Goal: Information Seeking & Learning: Find specific page/section

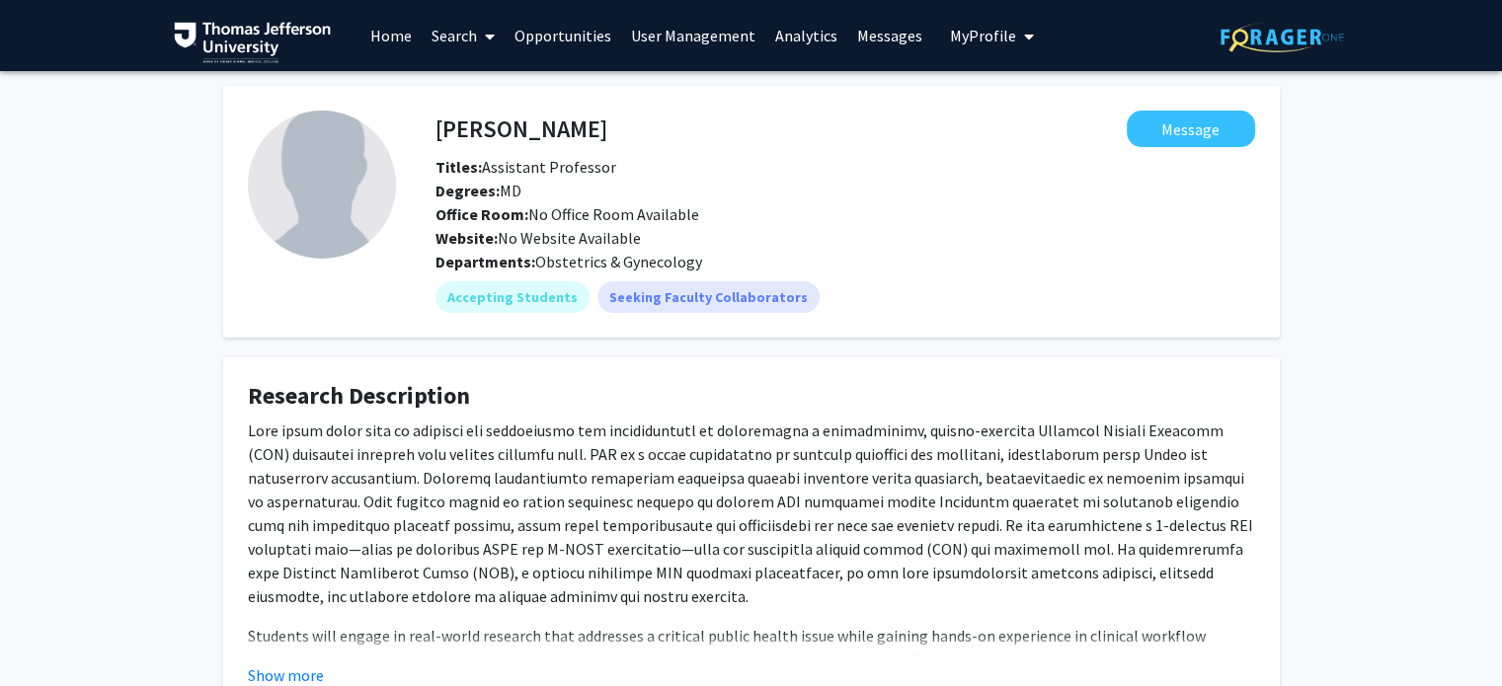
click at [437, 42] on link "Search" at bounding box center [463, 35] width 83 height 69
click at [454, 76] on span "Faculty/Staff" at bounding box center [494, 90] width 145 height 39
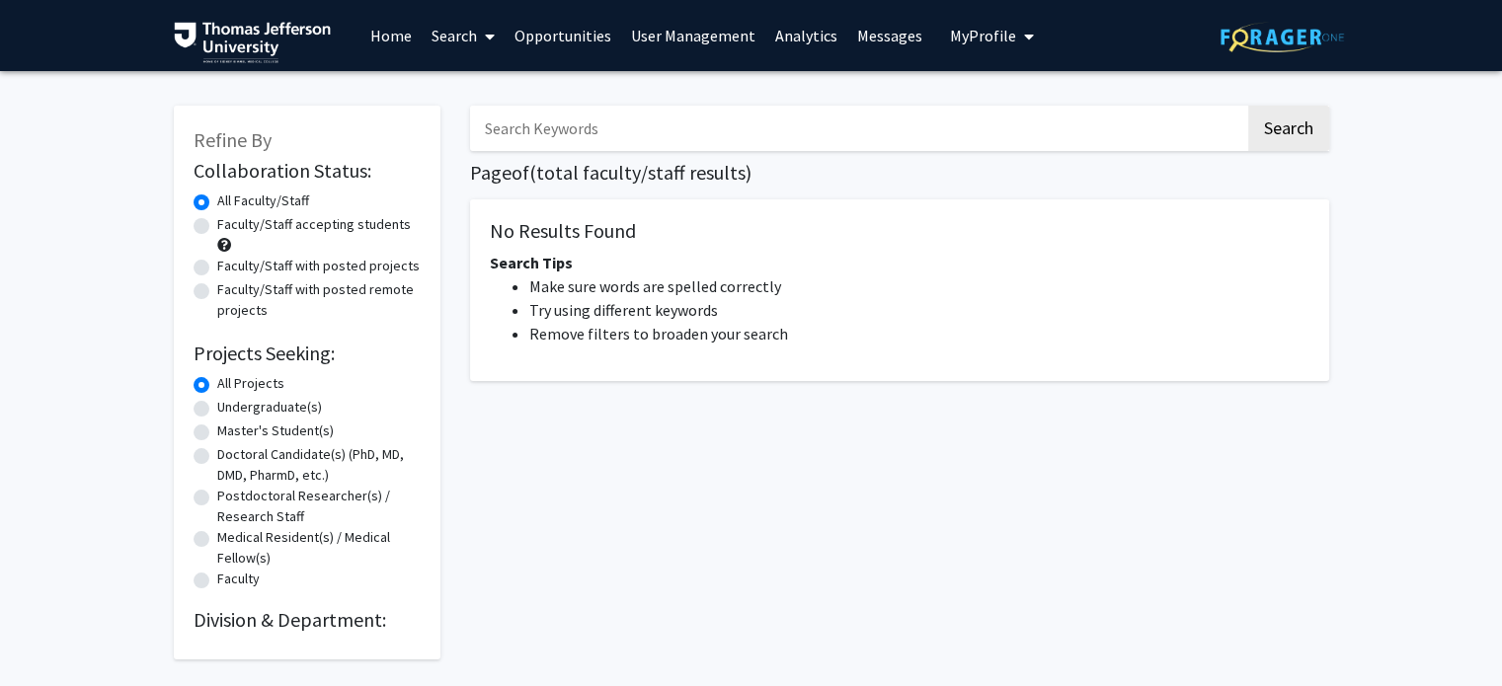
click at [558, 130] on input "Search Keywords" at bounding box center [857, 128] width 775 height 45
click at [1248, 106] on button "Search" at bounding box center [1288, 128] width 81 height 45
click at [638, 125] on input "[PERSON_NAME]" at bounding box center [857, 128] width 775 height 45
click at [1253, 134] on button "Search" at bounding box center [1288, 128] width 81 height 45
click at [584, 133] on input "[PERSON_NAME]" at bounding box center [857, 128] width 775 height 45
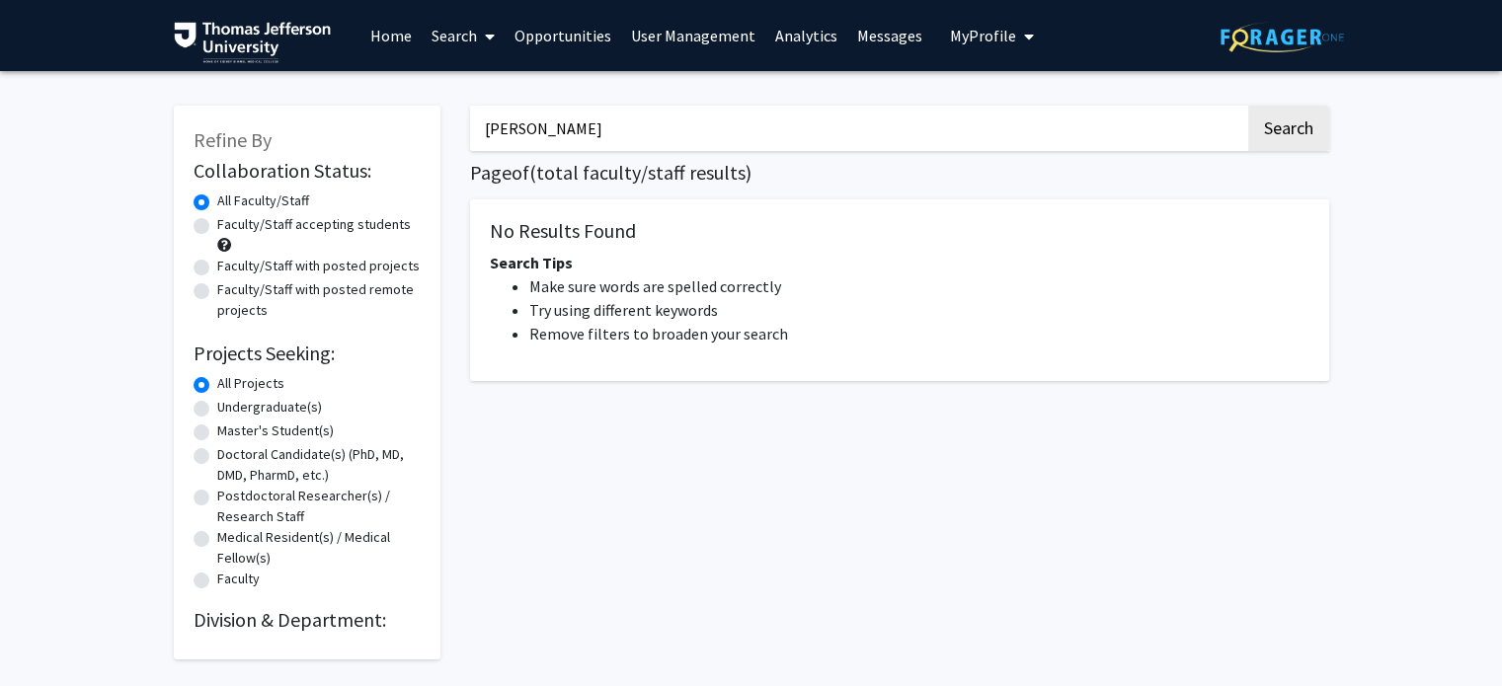
drag, startPoint x: 533, startPoint y: 129, endPoint x: 659, endPoint y: 132, distance: 126.4
click at [659, 132] on input "[PERSON_NAME]" at bounding box center [857, 128] width 775 height 45
click at [1248, 106] on button "Search" at bounding box center [1288, 128] width 81 height 45
click at [1299, 127] on button "Search" at bounding box center [1288, 128] width 81 height 45
click at [1275, 132] on button "Search" at bounding box center [1288, 128] width 81 height 45
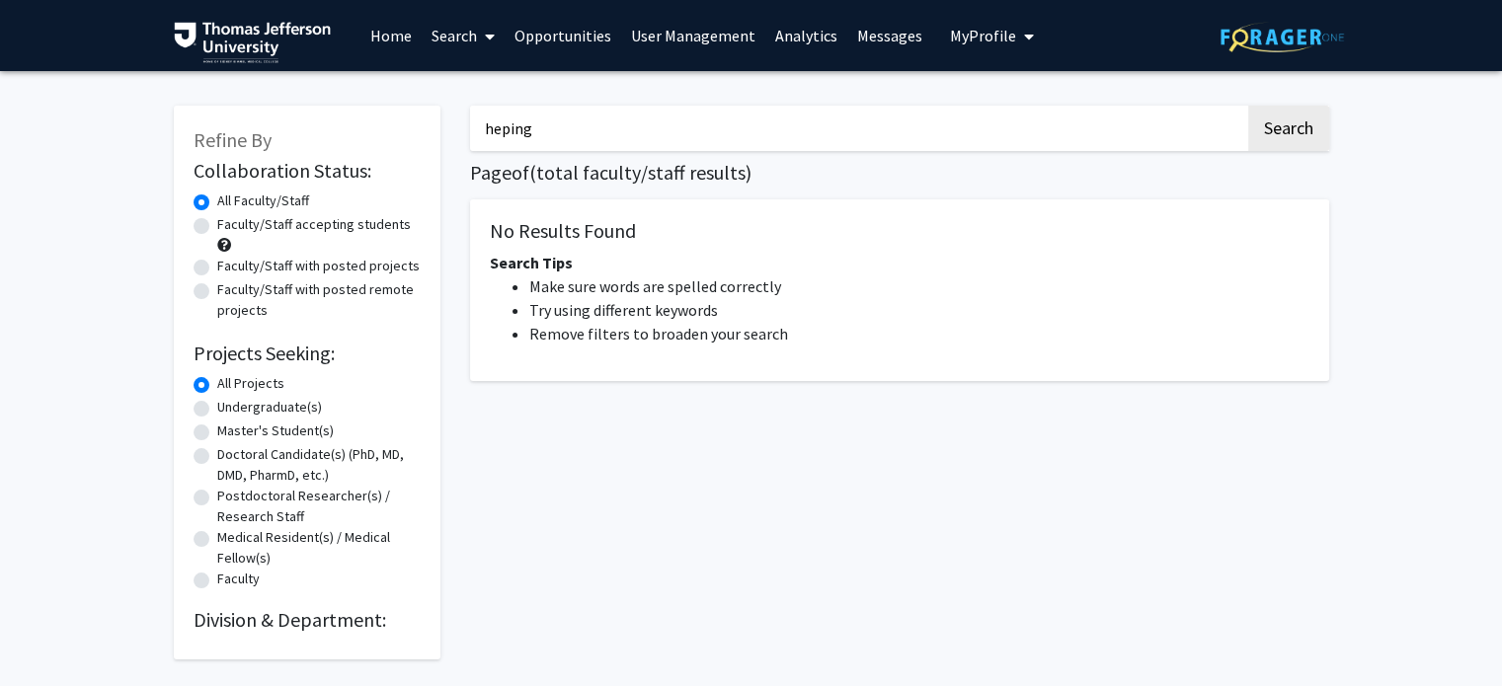
click at [557, 130] on input "heping" at bounding box center [857, 128] width 775 height 45
click at [511, 141] on input "heping" at bounding box center [857, 128] width 775 height 45
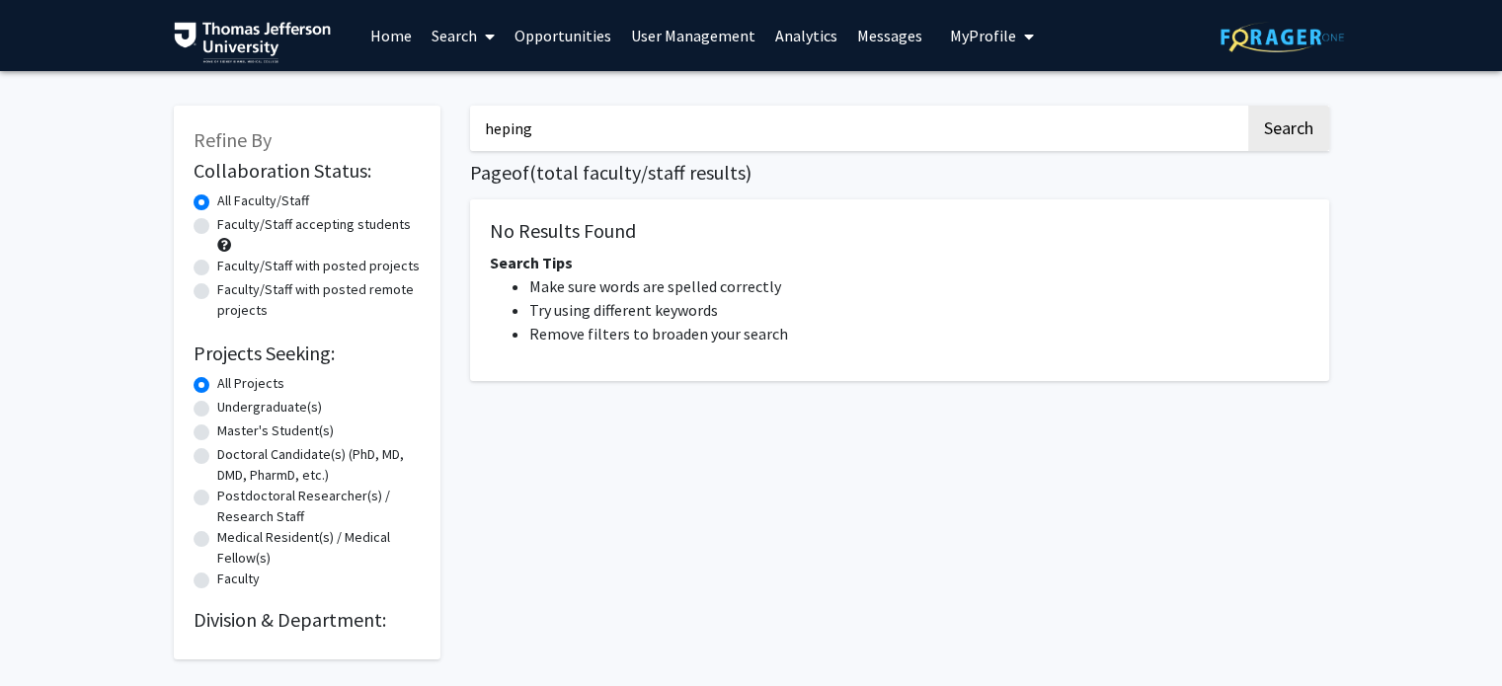
click at [511, 141] on input "heping" at bounding box center [857, 128] width 775 height 45
click at [1248, 106] on button "Search" at bounding box center [1288, 128] width 81 height 45
click at [588, 141] on input "hristelina" at bounding box center [857, 128] width 775 height 45
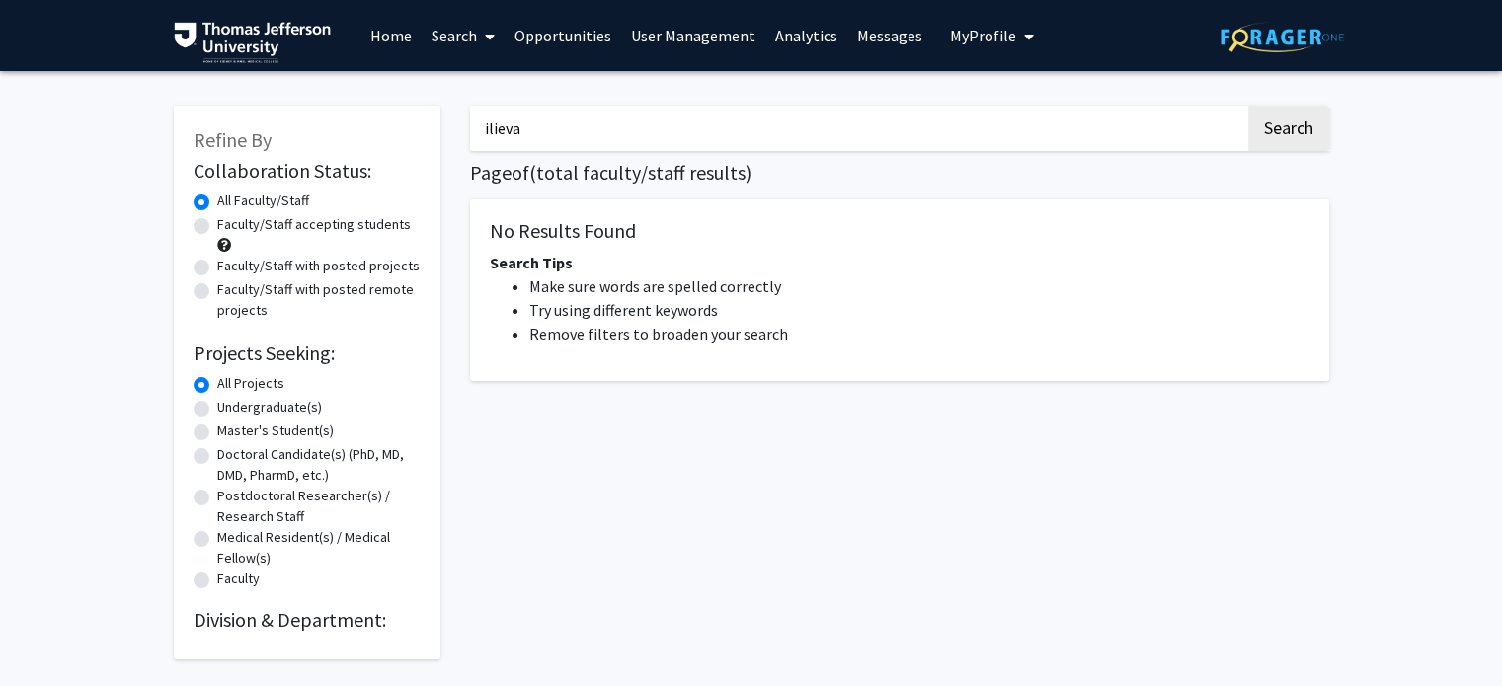
click at [1248, 106] on button "Search" at bounding box center [1288, 128] width 81 height 45
click at [703, 139] on input "ilieva" at bounding box center [857, 128] width 775 height 45
paste input "[PERSON_NAME]"
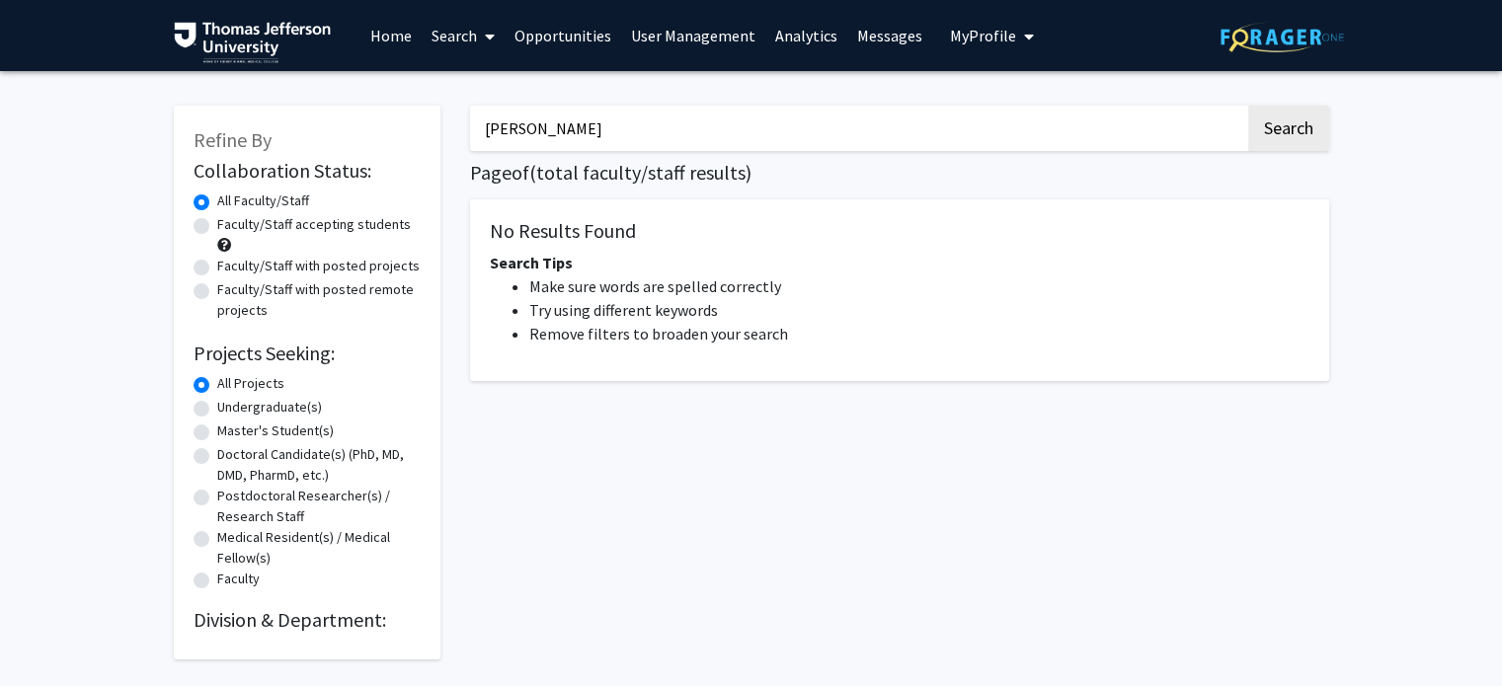
click at [1248, 106] on button "Search" at bounding box center [1288, 128] width 81 height 45
click at [1297, 137] on button "Search" at bounding box center [1288, 128] width 81 height 45
click at [589, 125] on input "[PERSON_NAME]" at bounding box center [857, 128] width 775 height 45
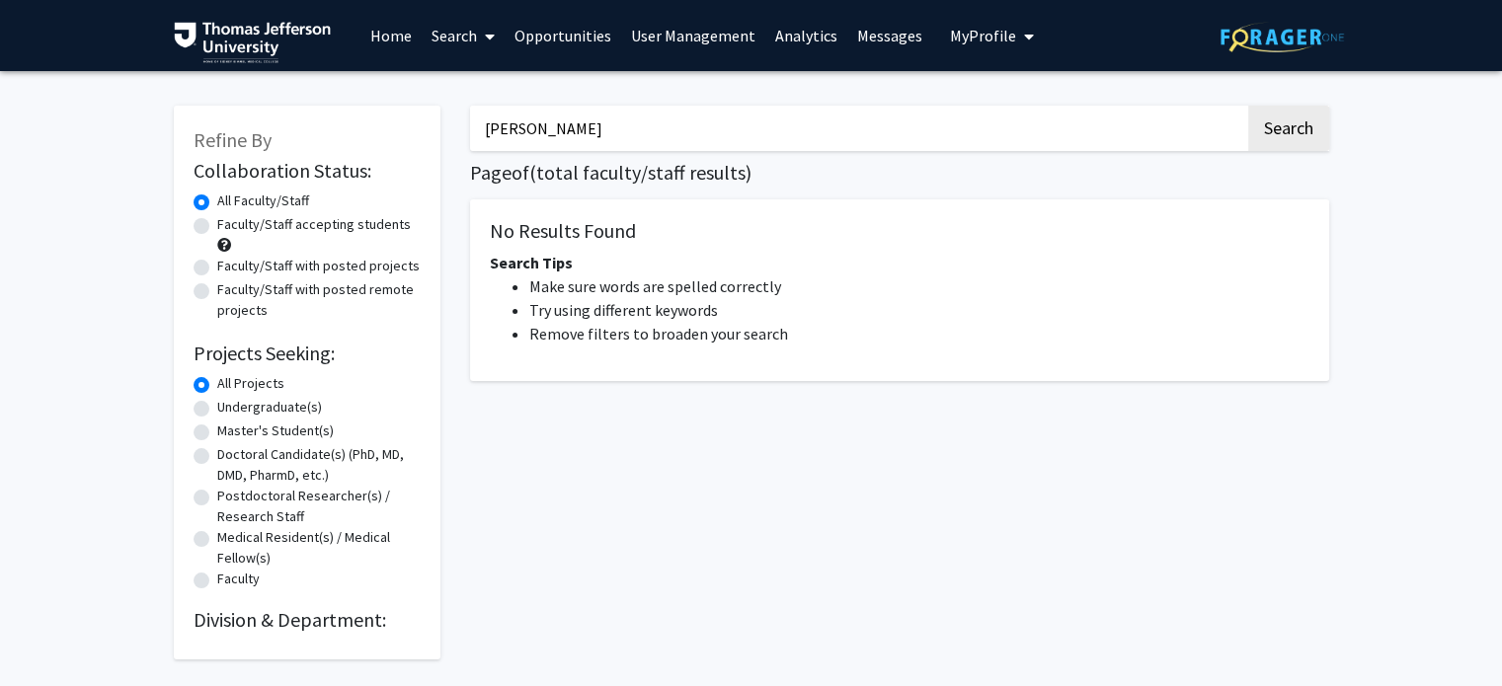
type input "[PERSON_NAME]"
click at [1248, 106] on button "Search" at bounding box center [1288, 128] width 81 height 45
click at [1266, 115] on button "Search" at bounding box center [1288, 128] width 81 height 45
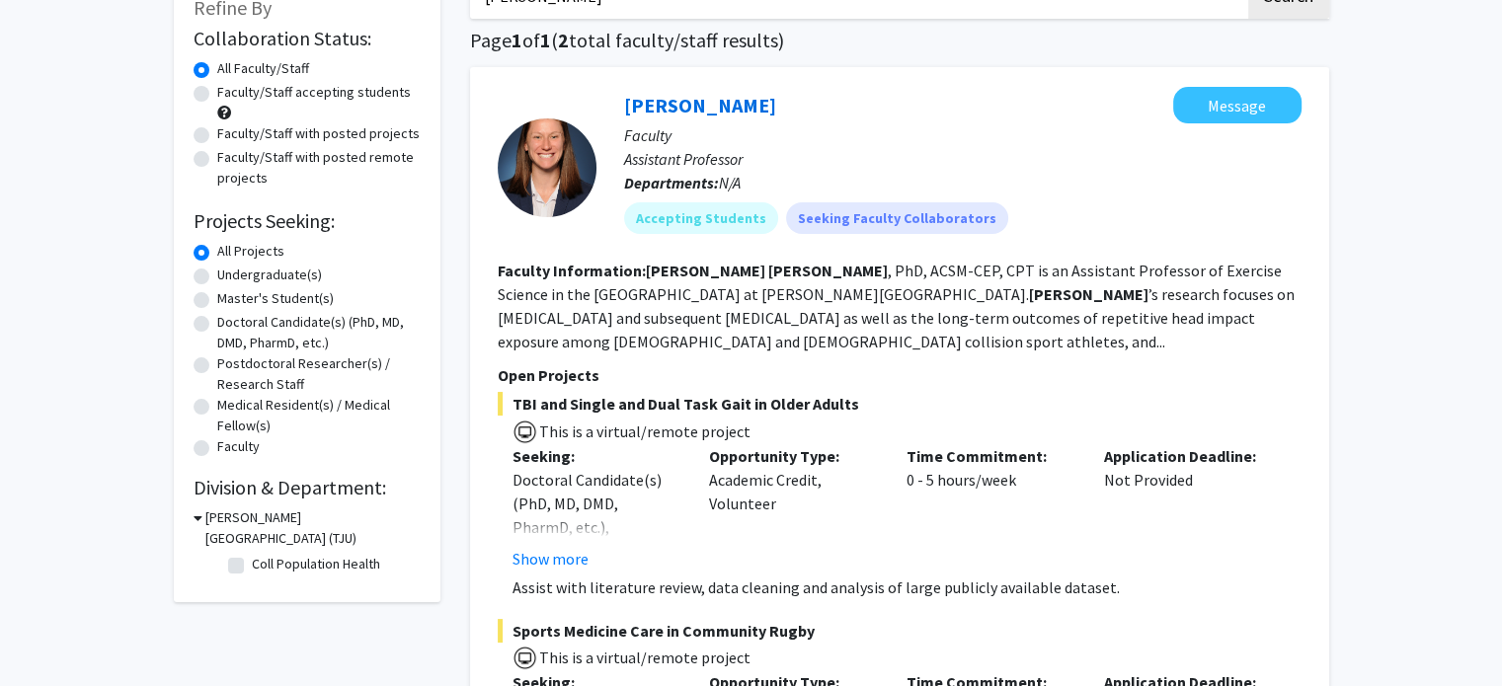
scroll to position [99, 0]
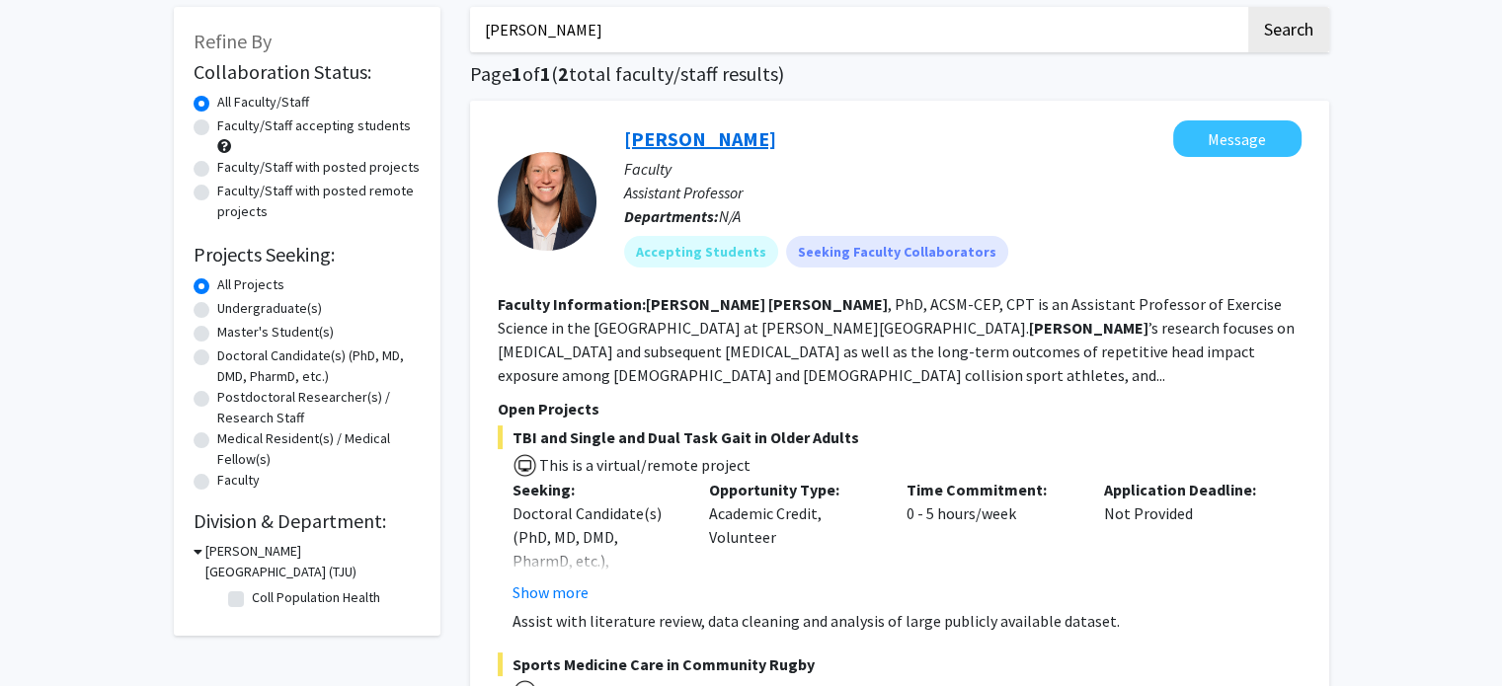
click at [720, 137] on link "[PERSON_NAME]" at bounding box center [700, 138] width 152 height 25
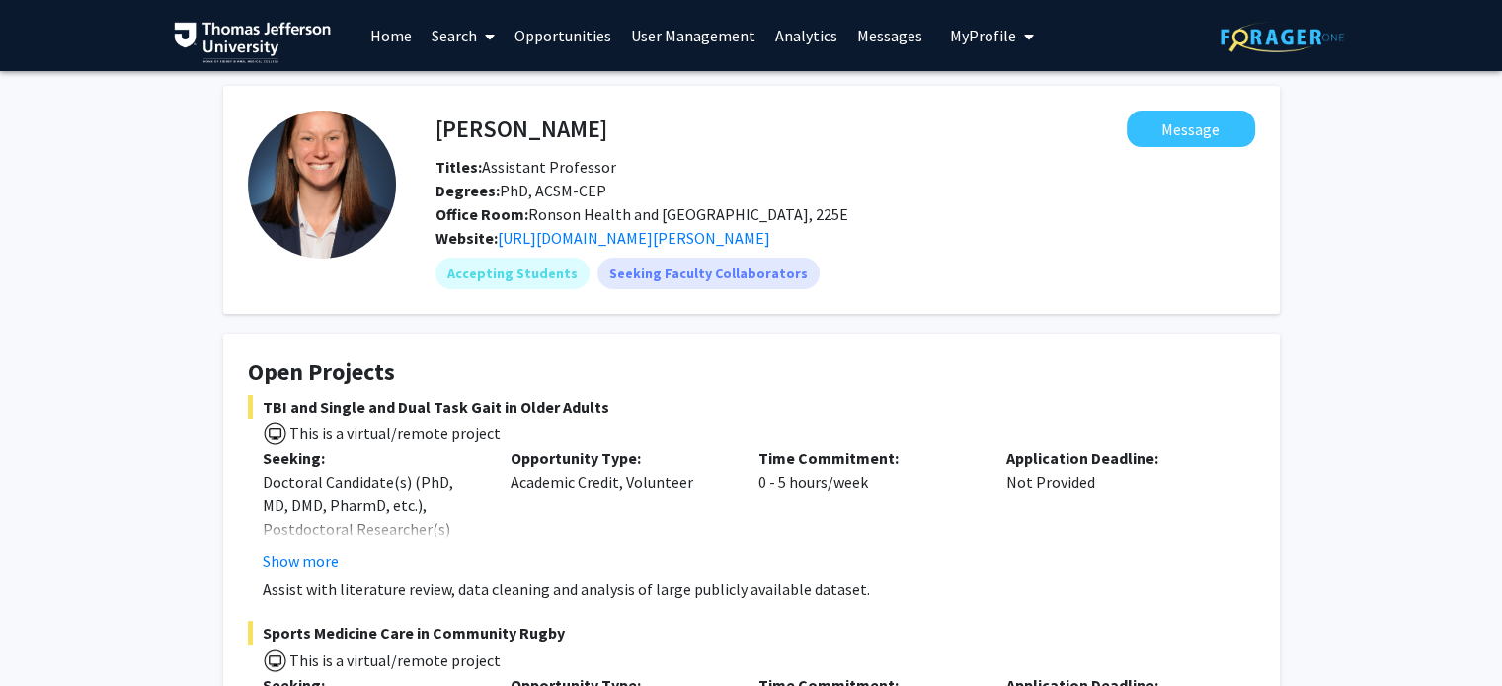
click at [448, 38] on link "Search" at bounding box center [463, 35] width 83 height 69
click at [454, 82] on span "Faculty/Staff" at bounding box center [494, 90] width 145 height 39
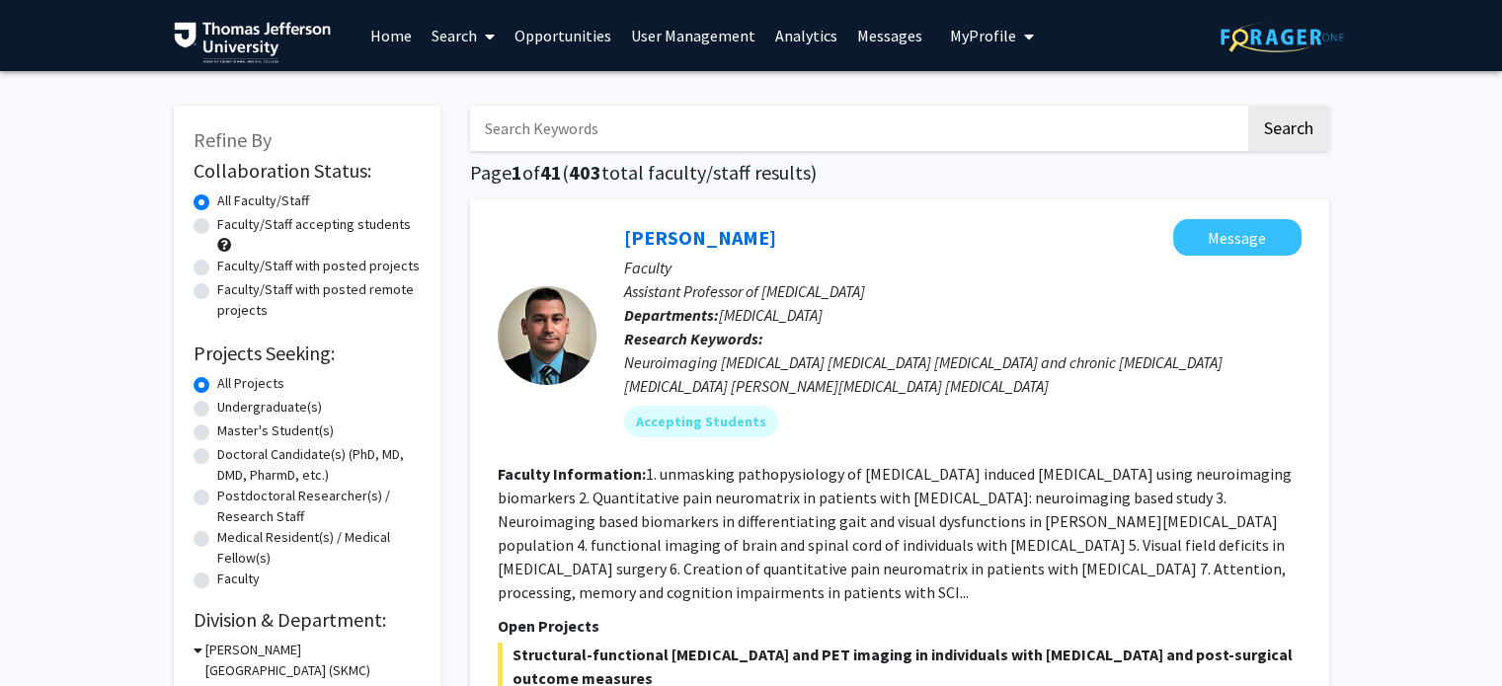
click at [536, 119] on input "Search Keywords" at bounding box center [857, 128] width 775 height 45
type input "[PERSON_NAME]"
click at [1248, 106] on button "Search" at bounding box center [1288, 128] width 81 height 45
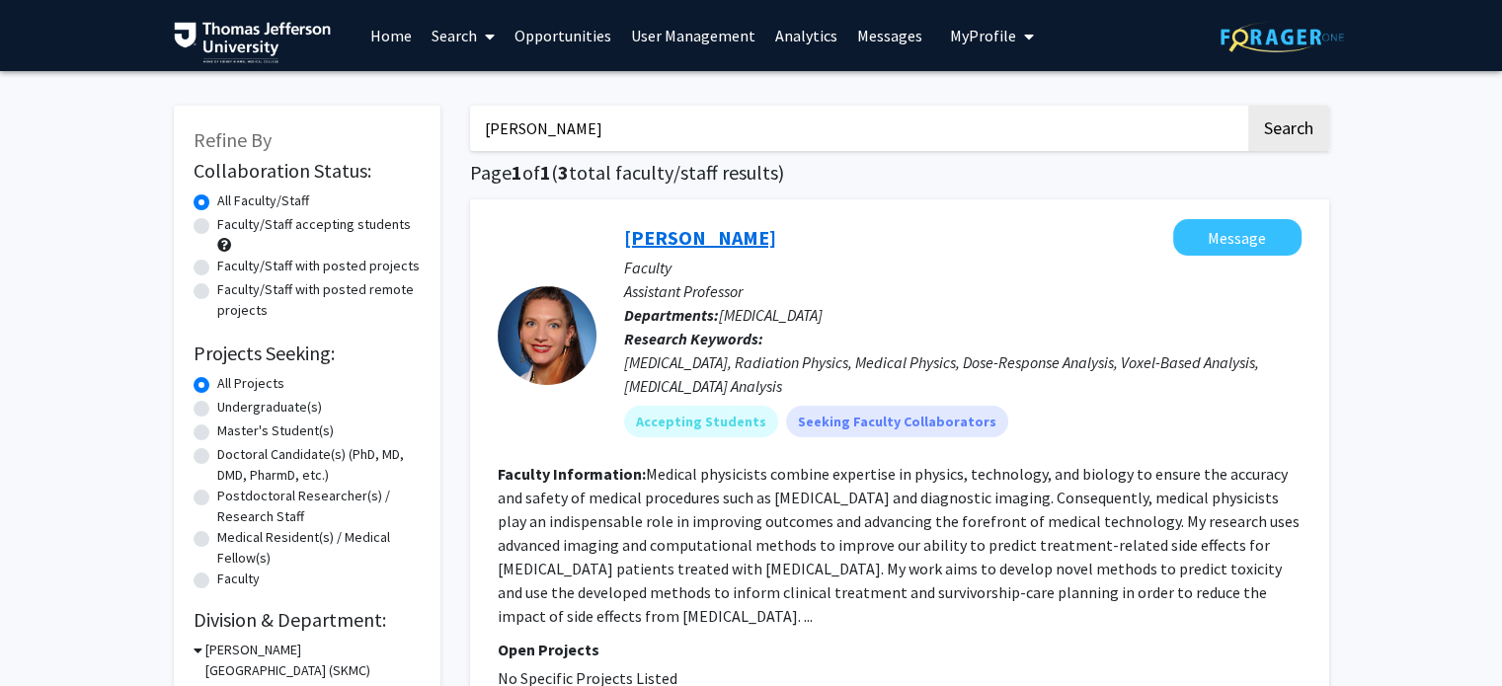
click at [656, 230] on link "[PERSON_NAME]" at bounding box center [700, 237] width 152 height 25
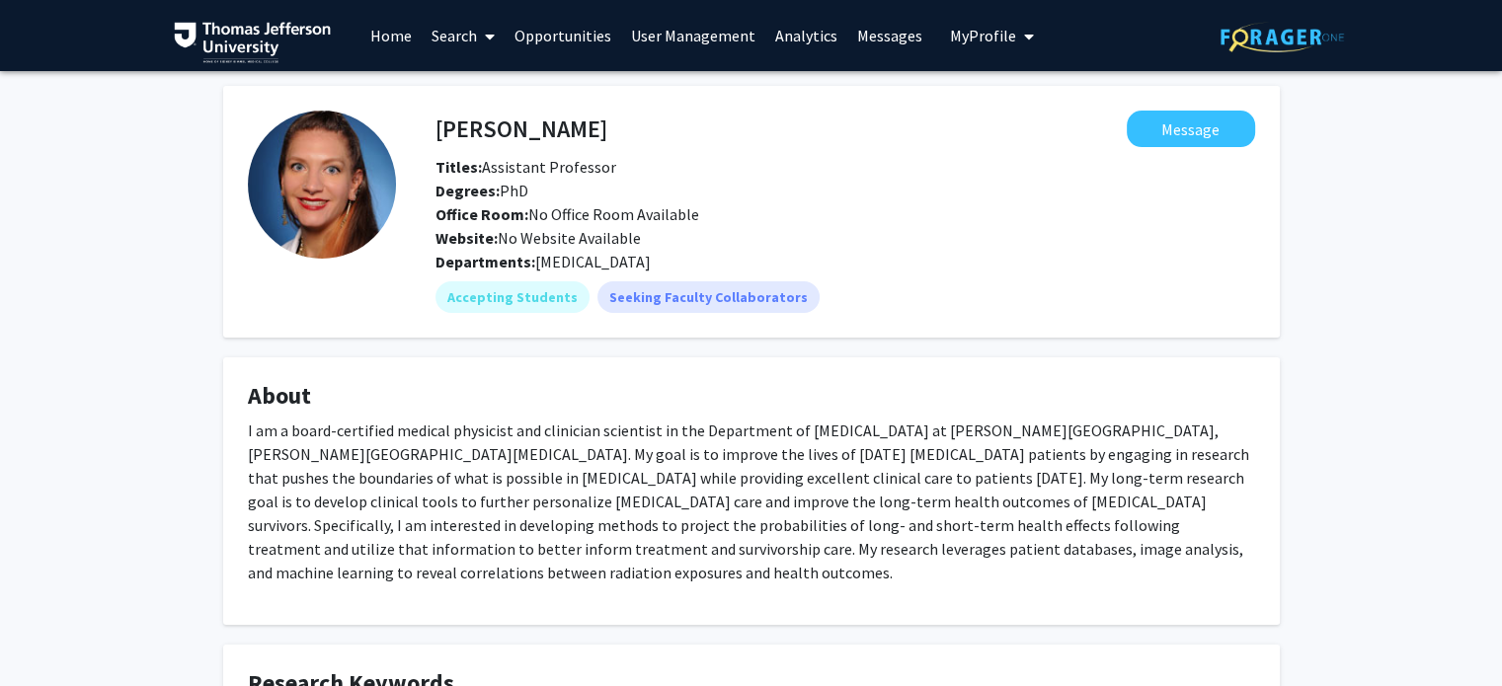
click at [405, 41] on link "Home" at bounding box center [390, 35] width 61 height 69
